Goal: Information Seeking & Learning: Check status

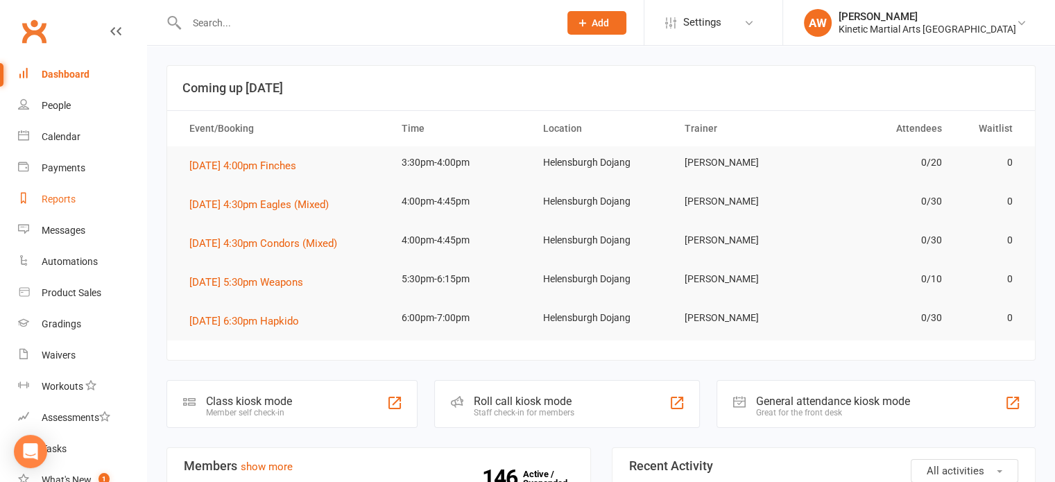
click at [58, 194] on div "Reports" at bounding box center [59, 199] width 34 height 11
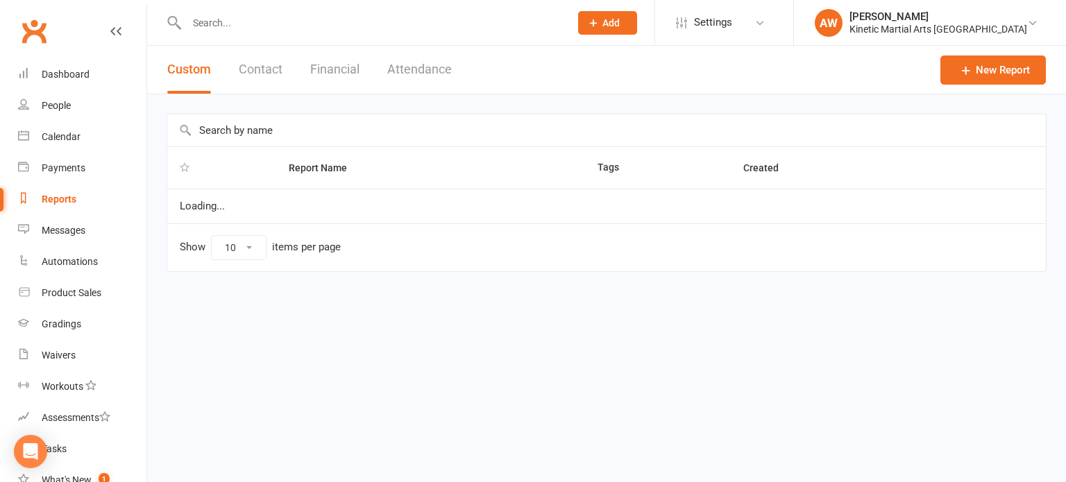
select select "100"
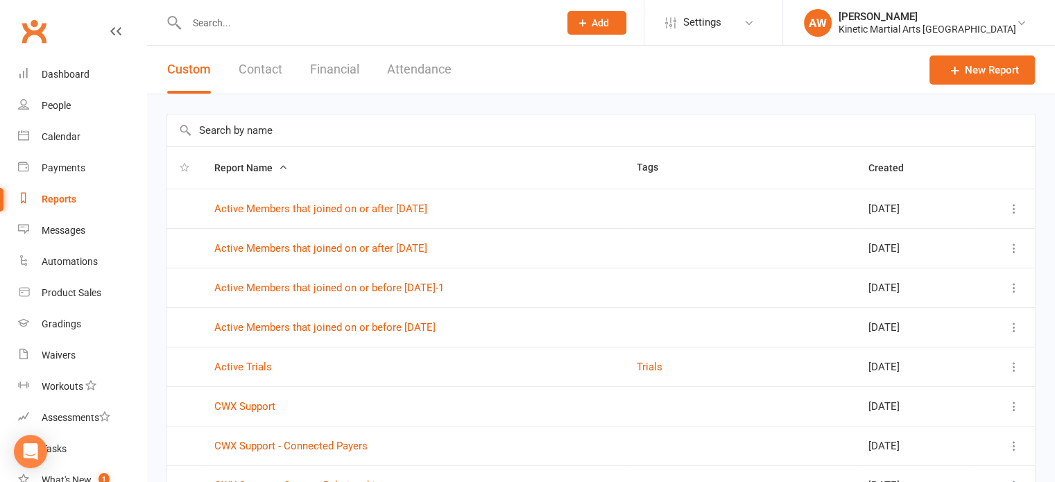
click at [313, 66] on button "Financial" at bounding box center [334, 70] width 49 height 48
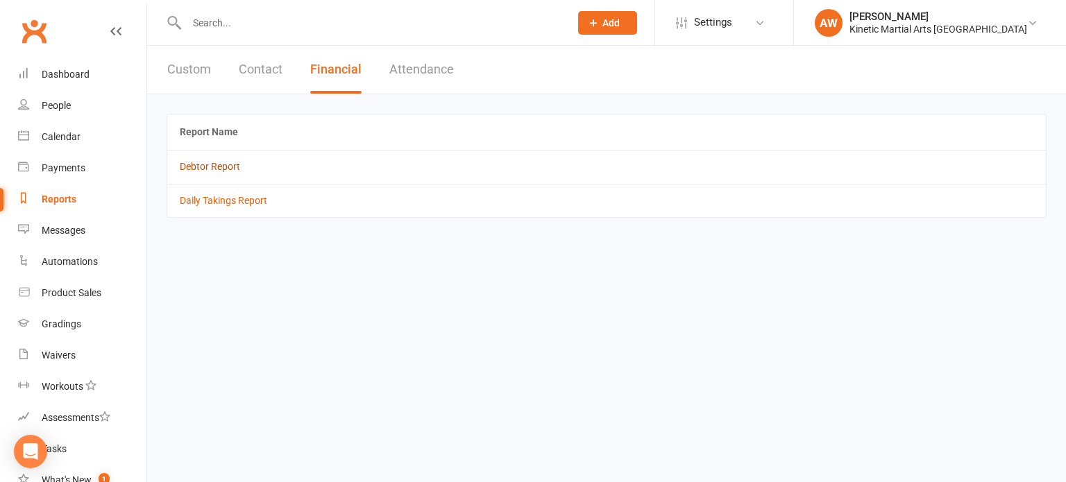
click at [205, 162] on link "Debtor Report" at bounding box center [210, 166] width 60 height 11
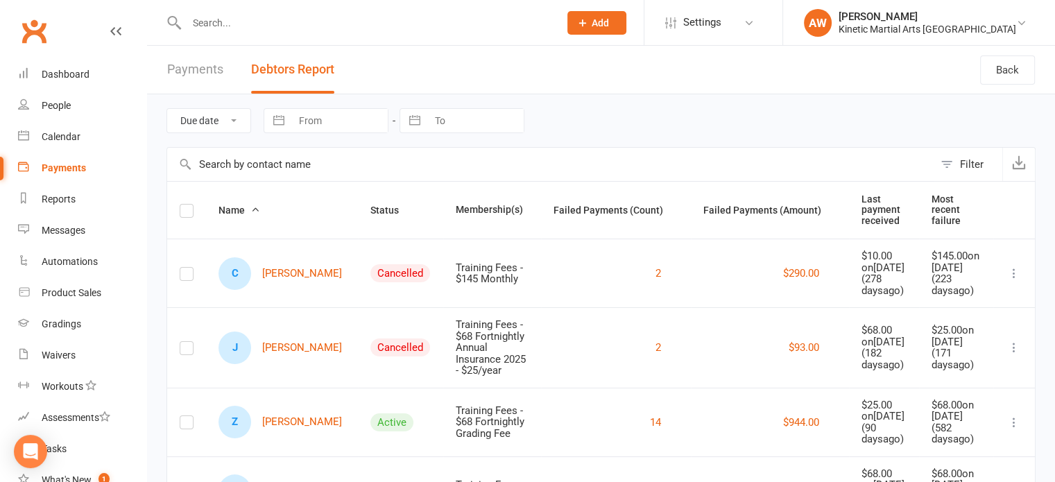
click at [185, 69] on link "Payments" at bounding box center [195, 70] width 56 height 48
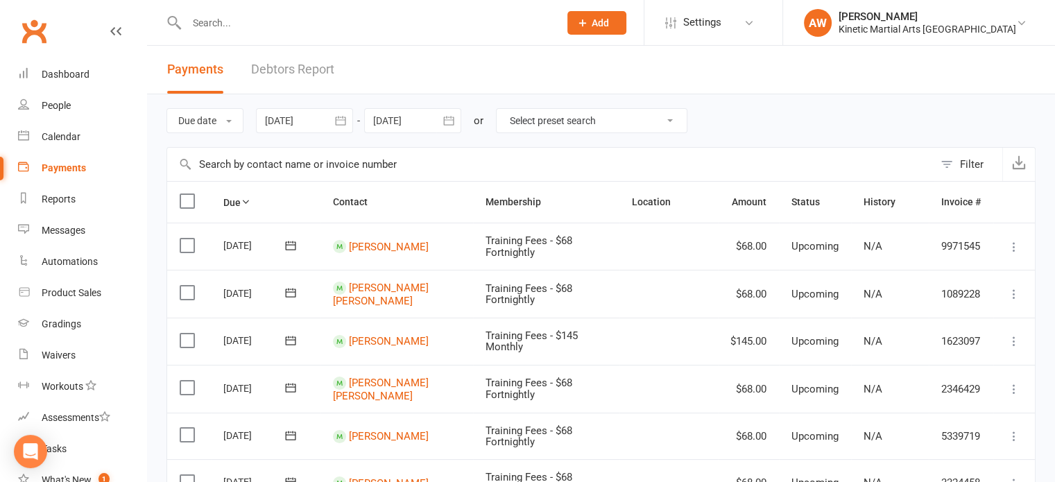
drag, startPoint x: 293, startPoint y: 164, endPoint x: 308, endPoint y: 149, distance: 20.6
click at [293, 164] on input "text" at bounding box center [550, 164] width 767 height 33
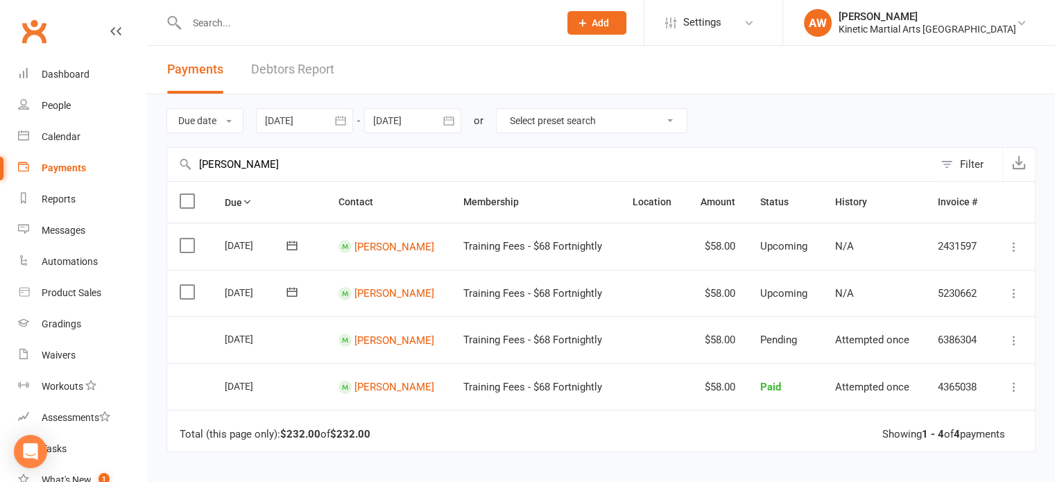
type input "[PERSON_NAME]"
click at [337, 116] on icon "button" at bounding box center [341, 121] width 14 height 14
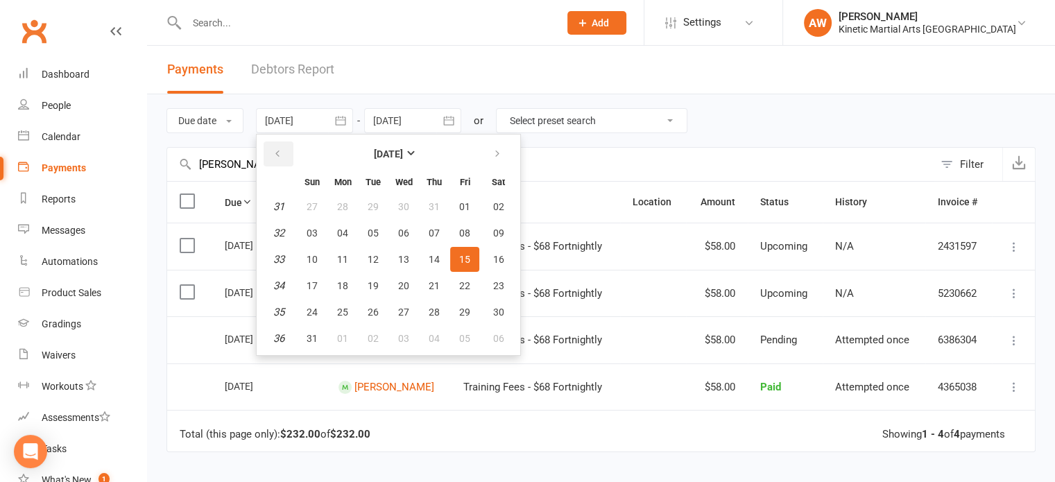
click at [280, 150] on icon "button" at bounding box center [278, 153] width 10 height 11
click at [431, 228] on span "08" at bounding box center [434, 233] width 11 height 11
type input "[DATE]"
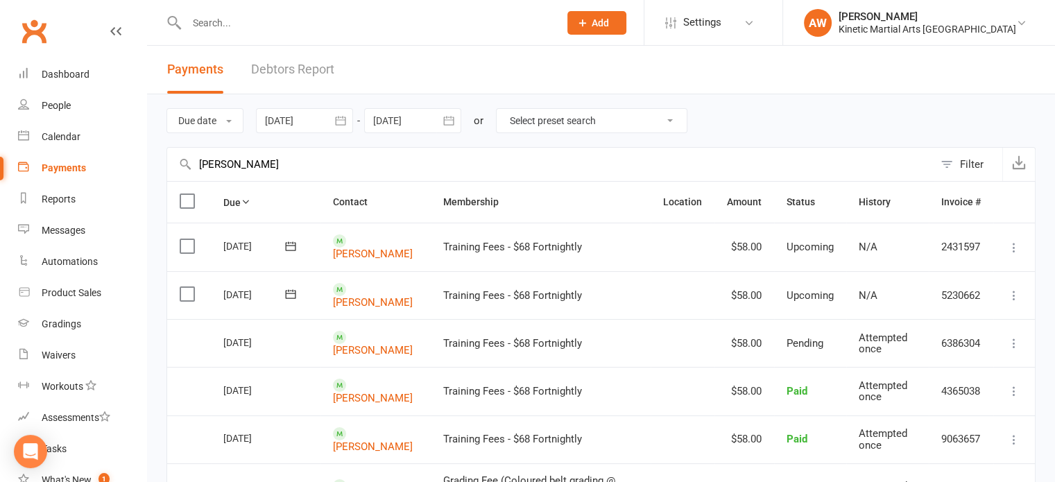
click at [450, 119] on icon "button" at bounding box center [449, 121] width 14 height 14
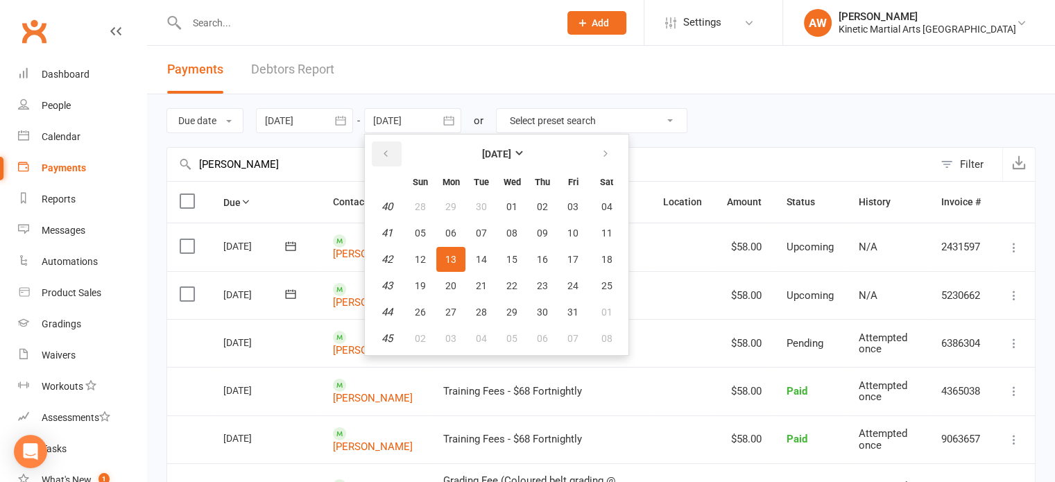
click at [387, 153] on icon "button" at bounding box center [386, 153] width 10 height 11
click at [458, 257] on button "15" at bounding box center [450, 259] width 29 height 25
type input "[DATE]"
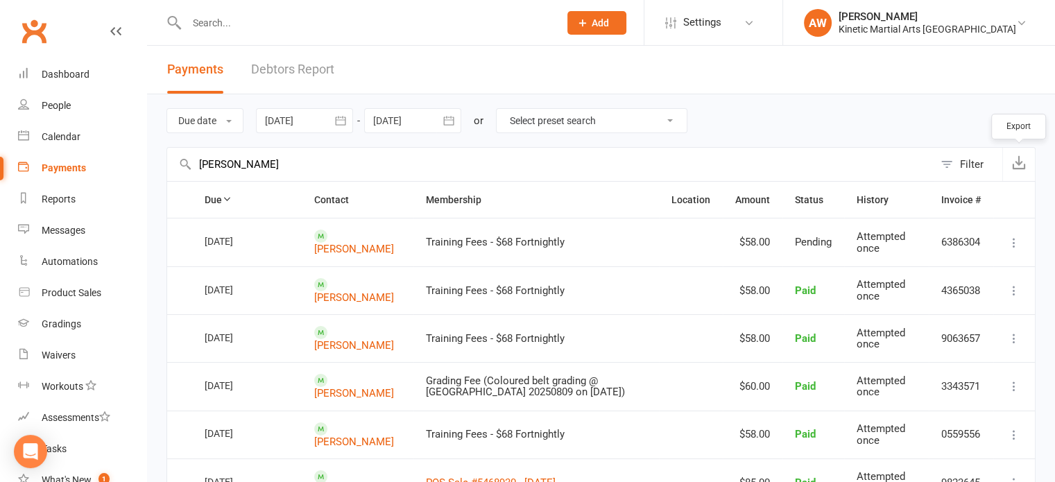
click at [1023, 155] on icon "button" at bounding box center [1019, 162] width 14 height 14
drag, startPoint x: 268, startPoint y: 162, endPoint x: 171, endPoint y: 153, distance: 97.5
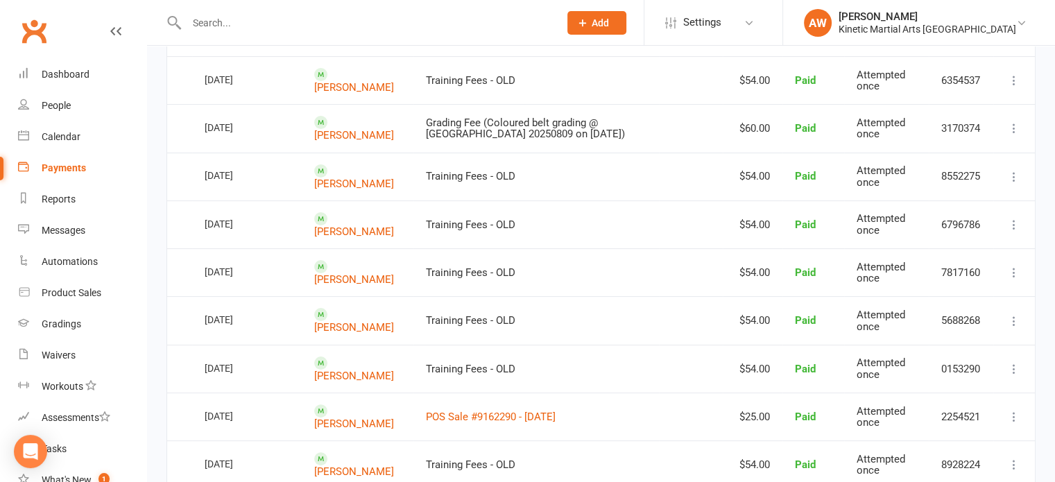
scroll to position [69, 0]
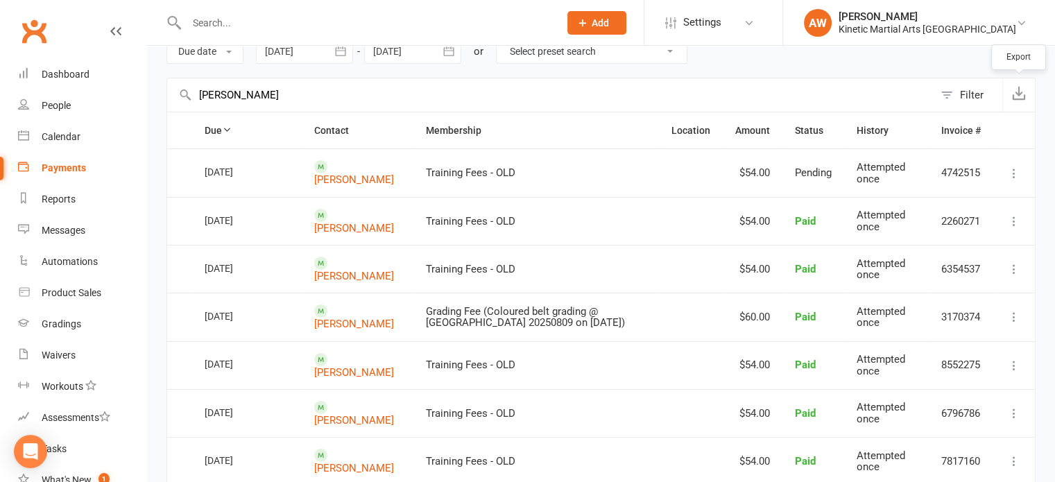
type input "[PERSON_NAME]"
click at [1018, 95] on icon "button" at bounding box center [1019, 93] width 14 height 14
click at [56, 136] on div "Calendar" at bounding box center [61, 136] width 39 height 11
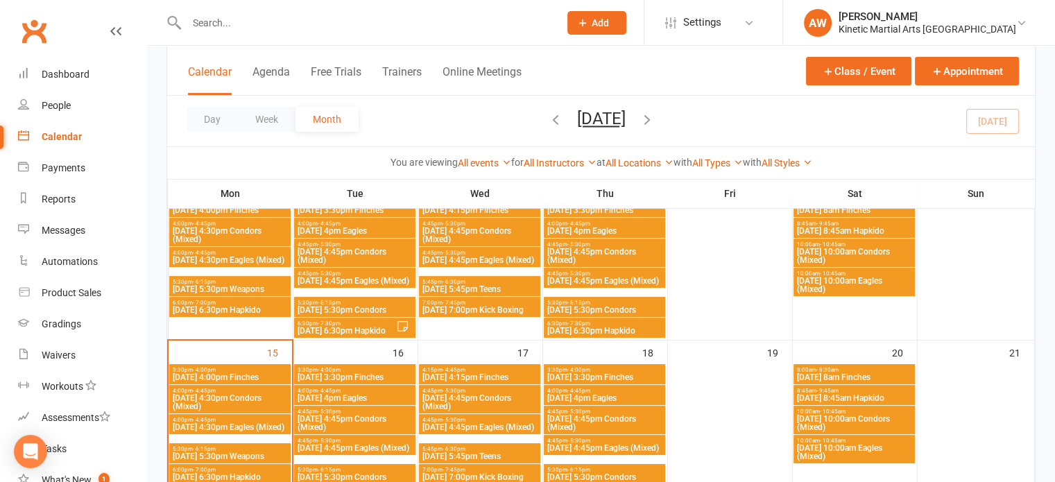
scroll to position [208, 0]
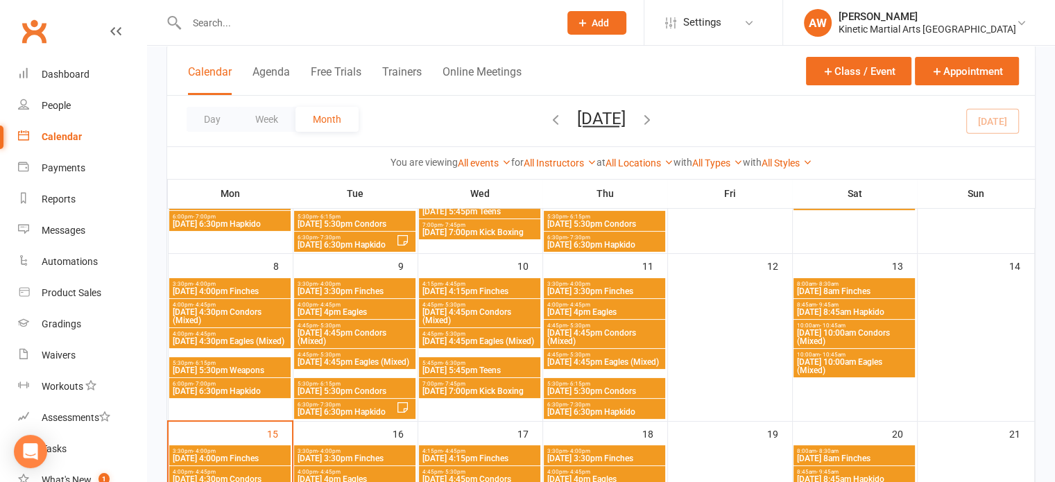
click at [354, 282] on span "3:30pm - 4:00pm" at bounding box center [355, 284] width 116 height 6
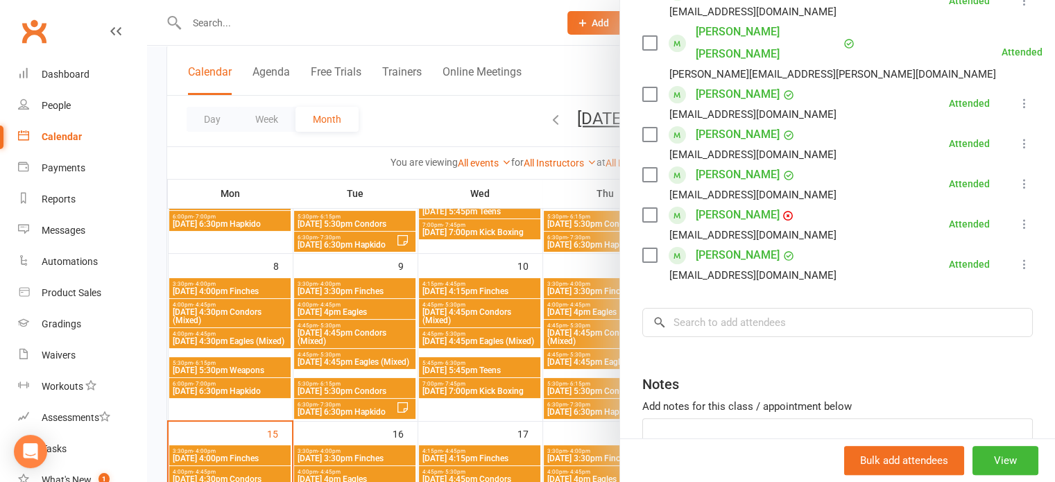
scroll to position [0, 0]
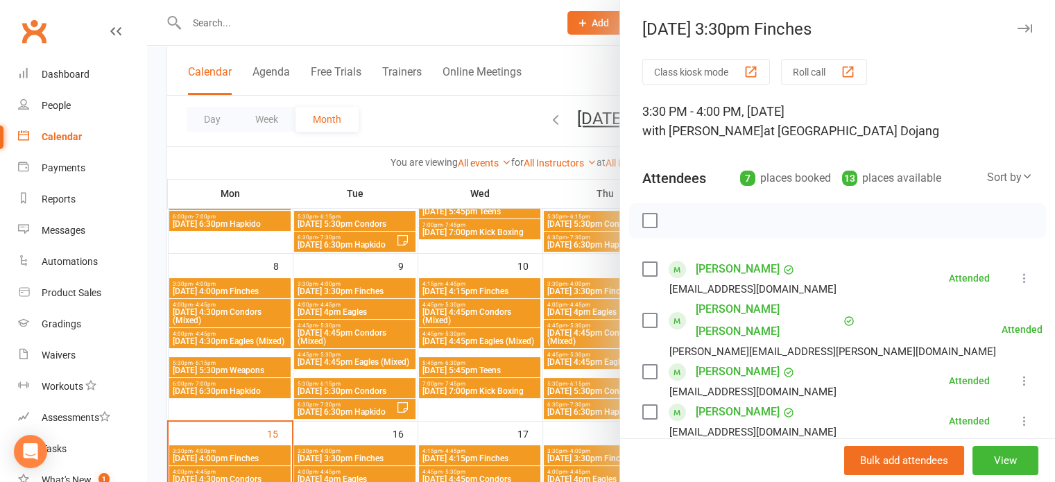
click at [232, 288] on div at bounding box center [601, 241] width 908 height 482
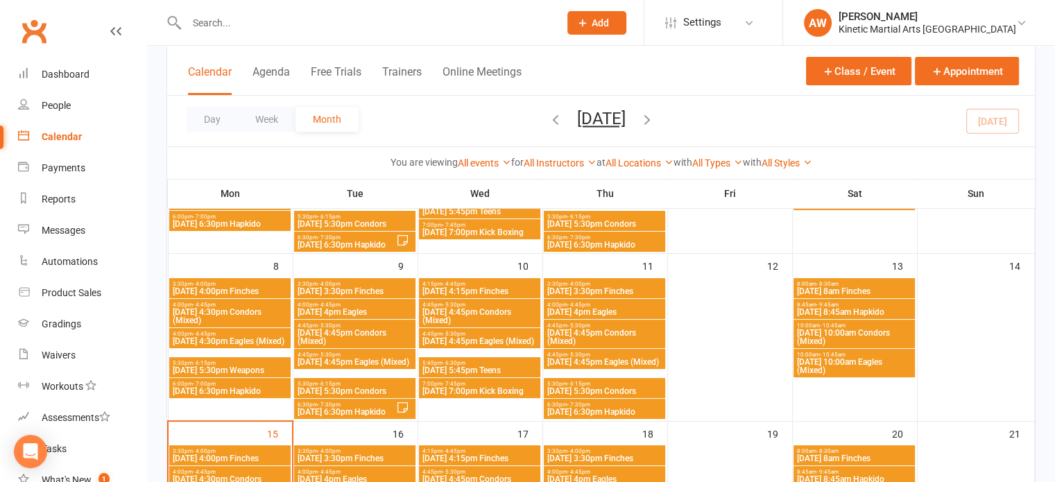
click at [259, 281] on span "3:30pm - 4:00pm" at bounding box center [230, 284] width 116 height 6
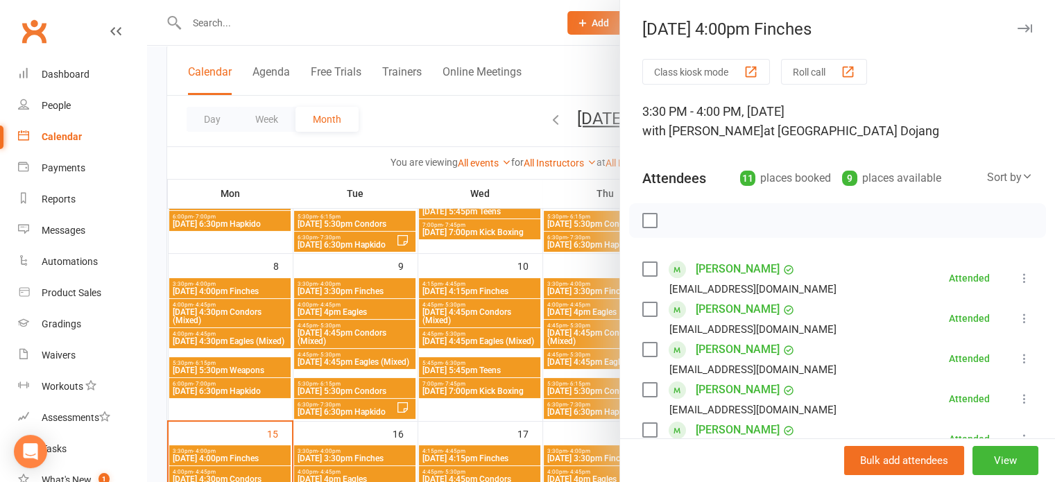
click at [352, 311] on div at bounding box center [601, 241] width 908 height 482
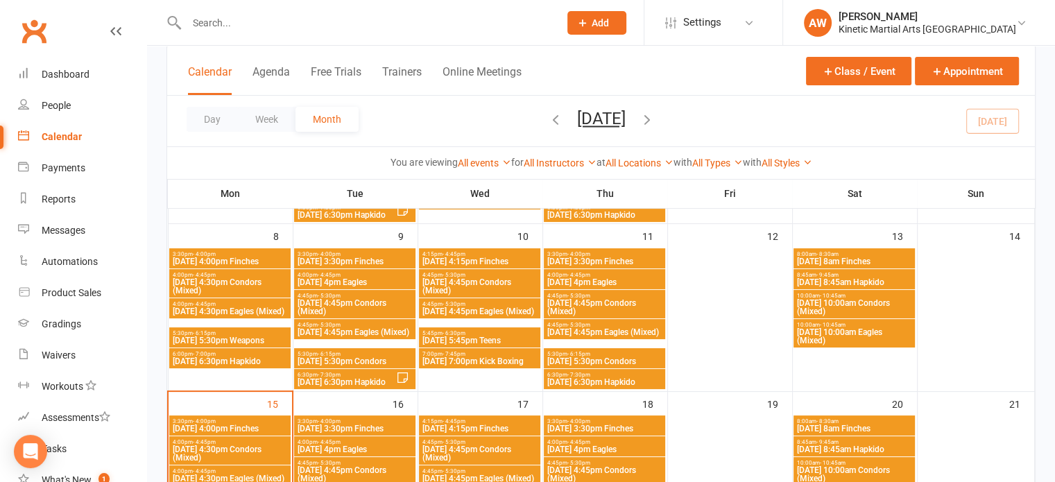
scroll to position [208, 0]
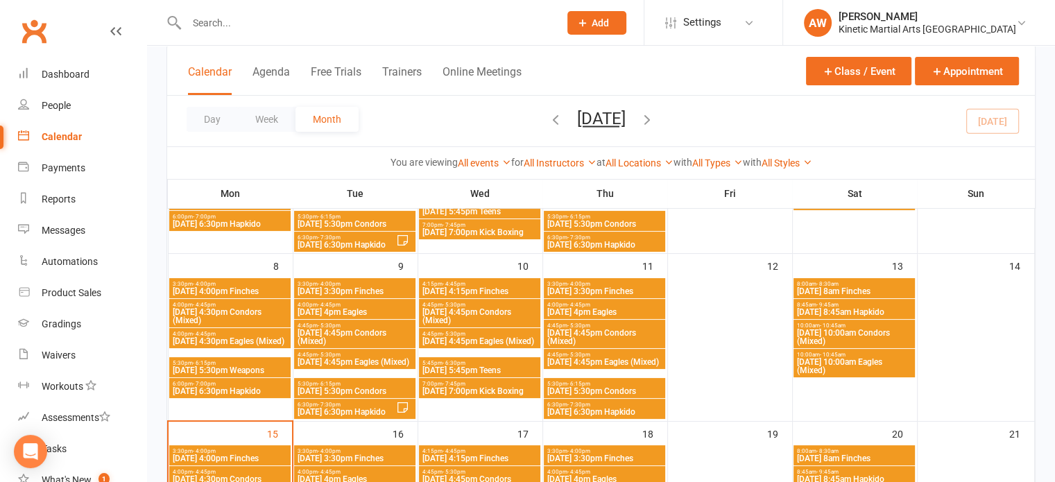
click at [622, 300] on div "4:00pm - 4:45pm [DATE] 4pm Eagles" at bounding box center [604, 309] width 121 height 20
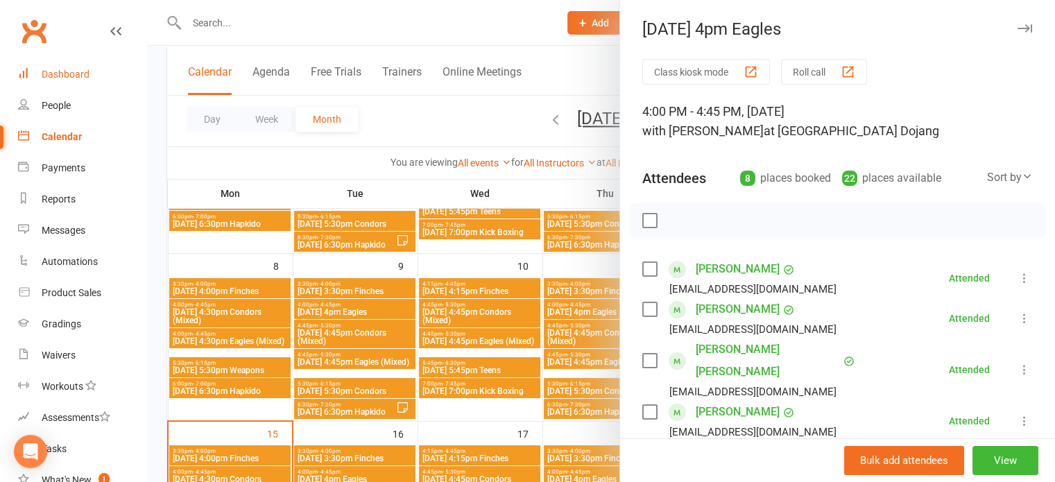
click at [69, 74] on div "Dashboard" at bounding box center [66, 74] width 48 height 11
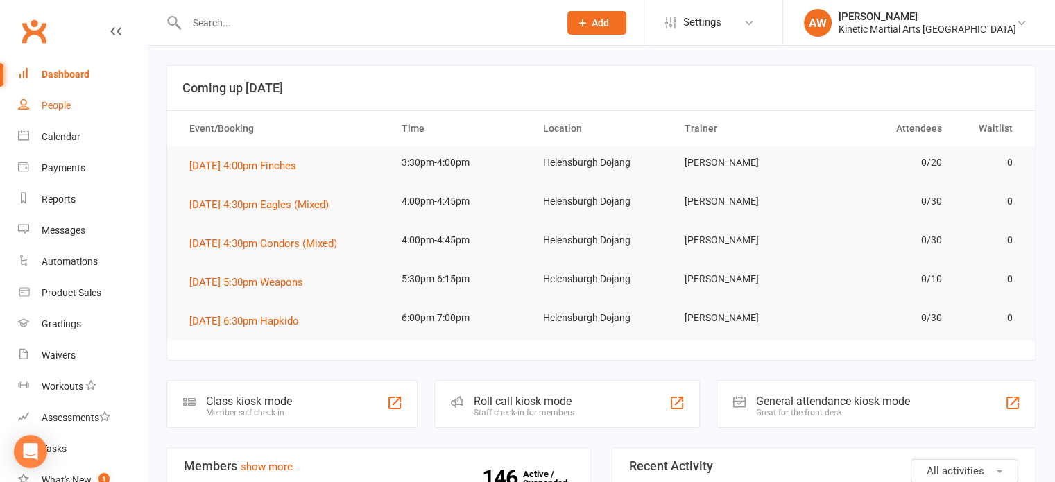
click at [64, 107] on div "People" at bounding box center [56, 105] width 29 height 11
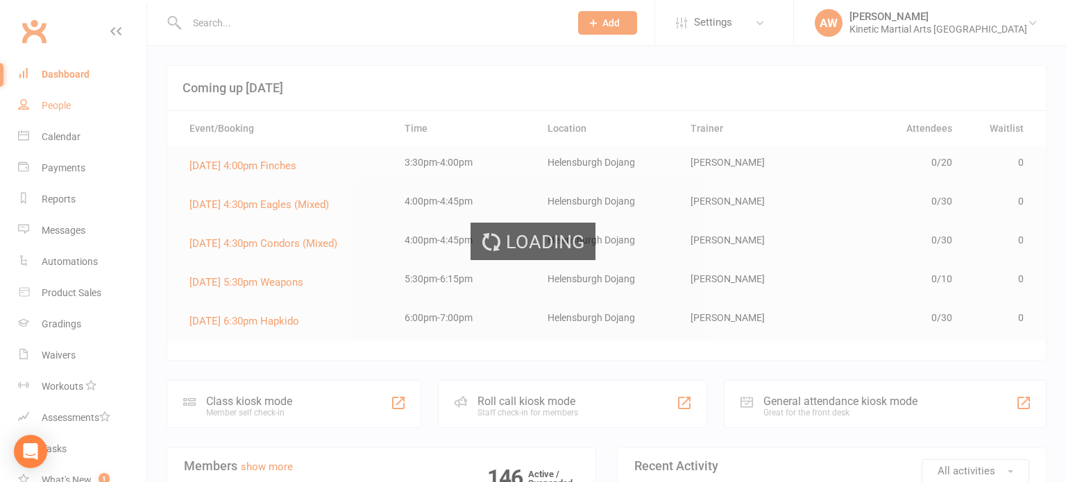
select select "100"
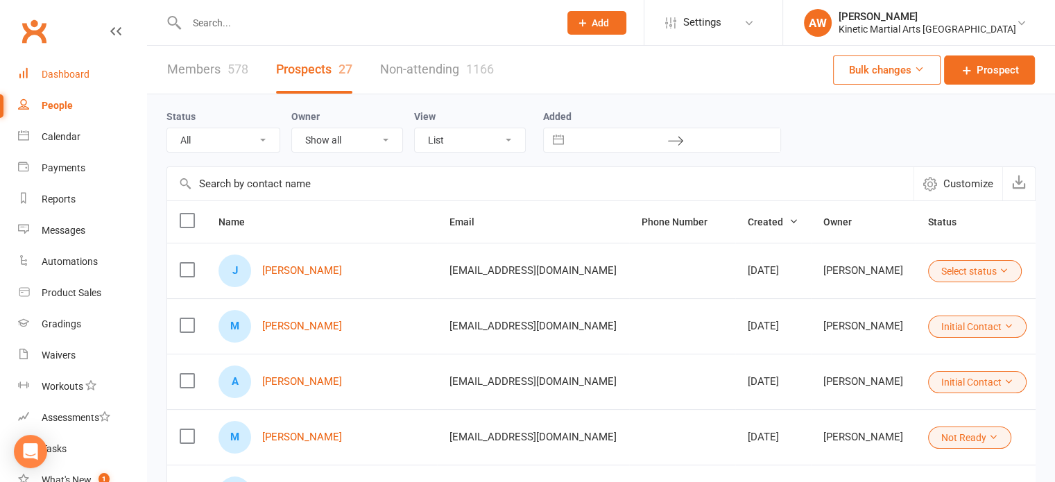
click at [55, 71] on div "Dashboard" at bounding box center [66, 74] width 48 height 11
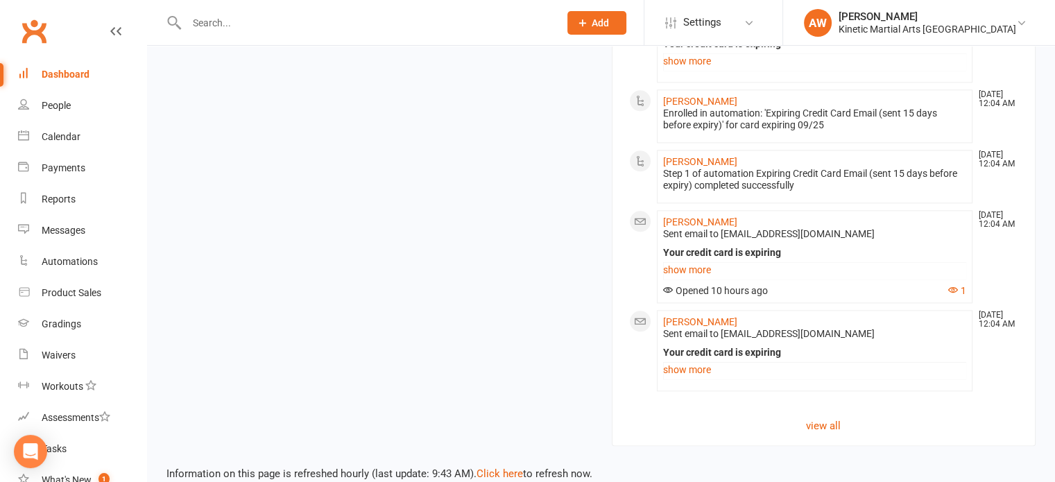
scroll to position [1630, 0]
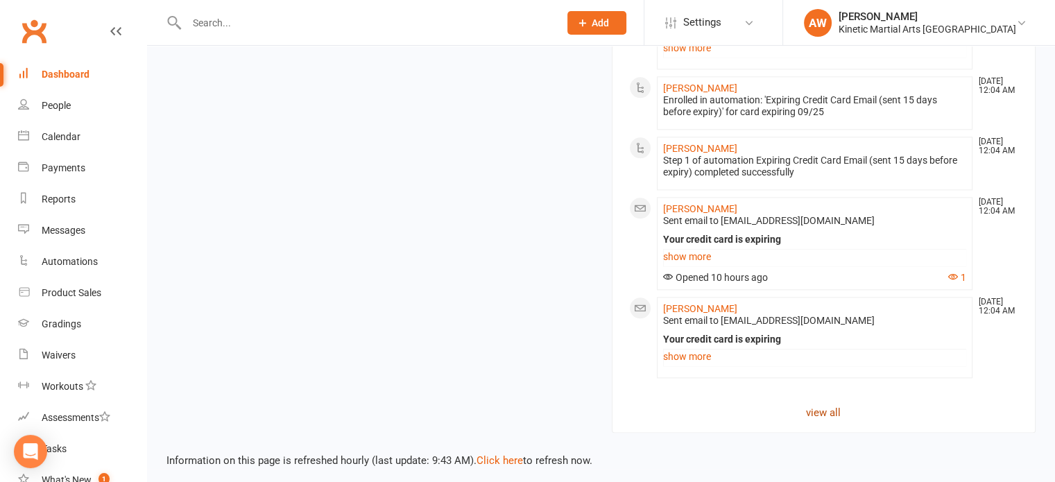
click at [814, 409] on link "view all" at bounding box center [824, 412] width 390 height 17
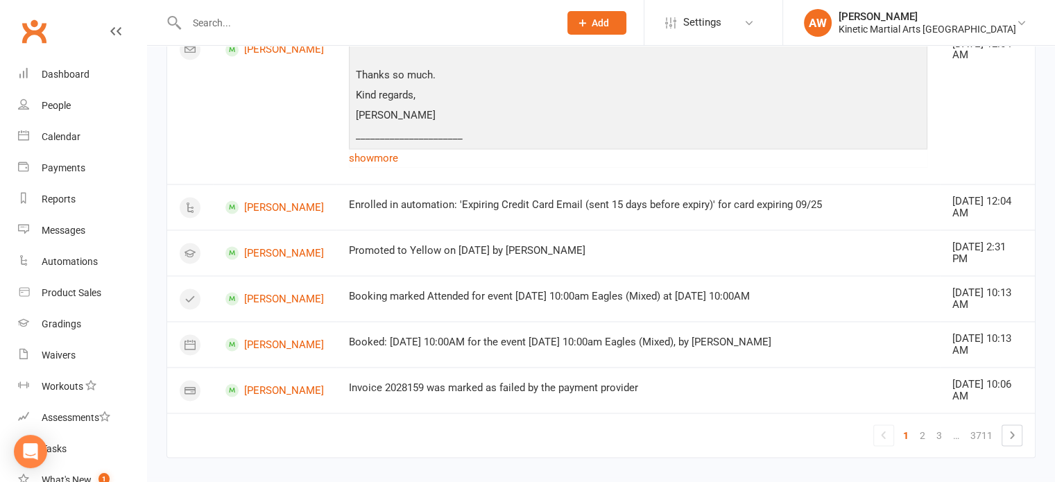
scroll to position [2185, 0]
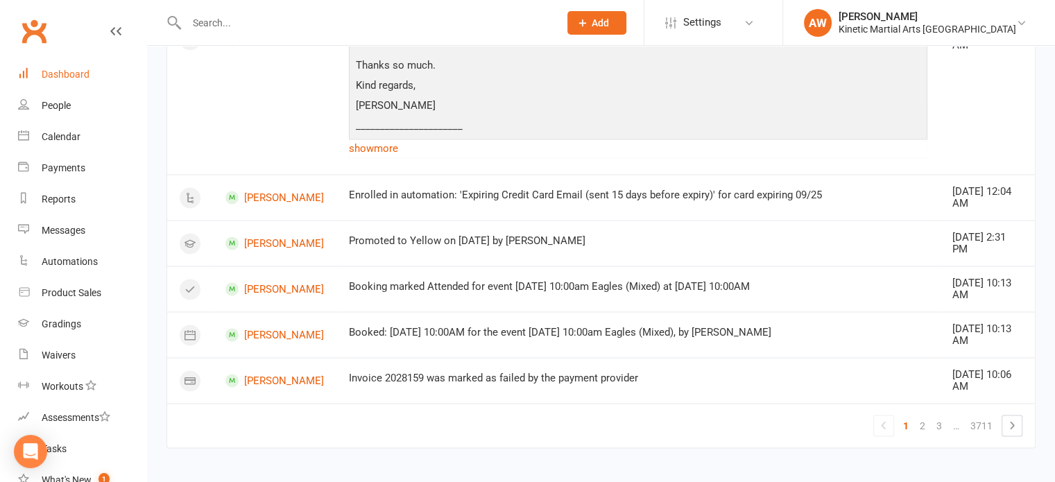
click at [72, 71] on div "Dashboard" at bounding box center [66, 74] width 48 height 11
